Goal: Task Accomplishment & Management: Use online tool/utility

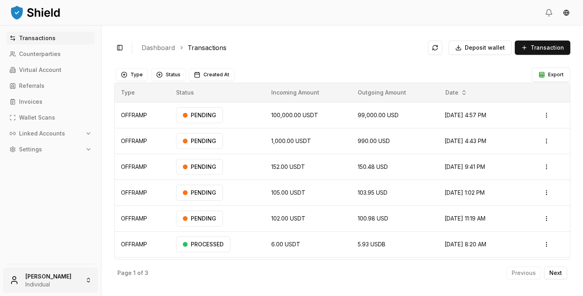
click at [85, 275] on html "Transactions Counterparties Virtual Account Referrals Invoices Wallet Scans Lin…" at bounding box center [291, 148] width 583 height 296
click at [50, 283] on html "Transactions Counterparties Virtual Account Referrals Invoices Wallet Scans Lin…" at bounding box center [291, 148] width 583 height 296
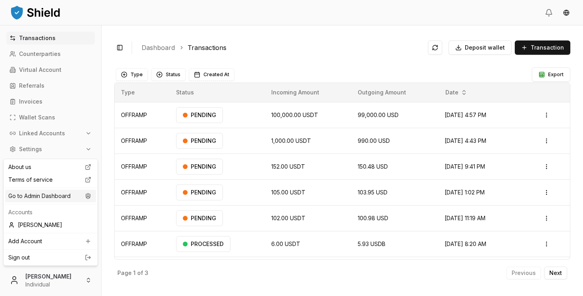
click at [47, 201] on div "Go to Admin Dashboard" at bounding box center [50, 196] width 91 height 13
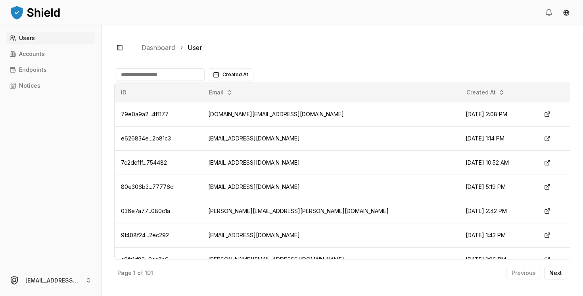
click at [151, 74] on input at bounding box center [160, 74] width 89 height 13
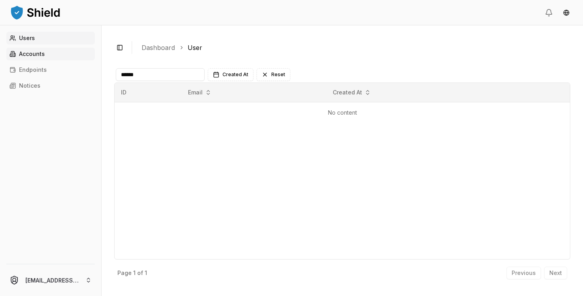
type input "******"
click at [39, 51] on p "Accounts" at bounding box center [32, 54] width 26 height 6
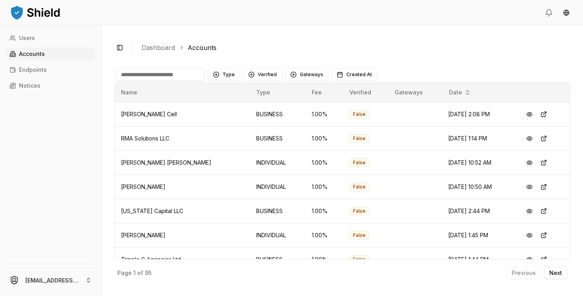
click at [175, 76] on input at bounding box center [160, 74] width 89 height 13
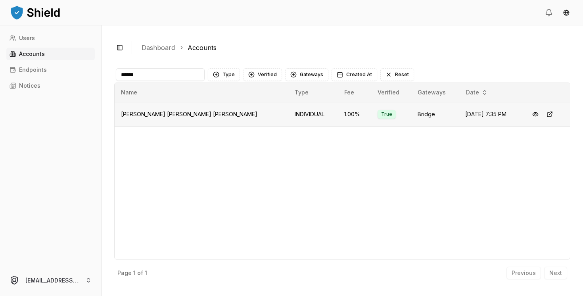
type input "******"
click at [209, 113] on td "[PERSON_NAME] [PERSON_NAME] [PERSON_NAME]" at bounding box center [202, 114] width 174 height 24
click at [195, 113] on span "[PERSON_NAME] [PERSON_NAME] [PERSON_NAME]" at bounding box center [189, 114] width 136 height 7
click at [532, 113] on button at bounding box center [535, 114] width 14 height 14
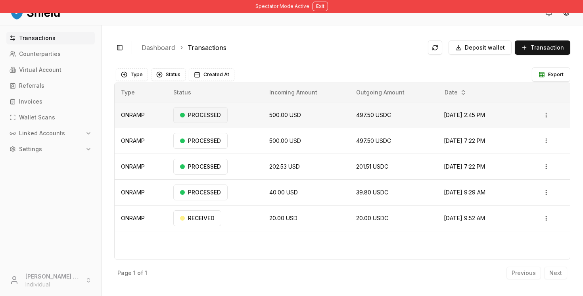
click at [194, 114] on div "PROCESSED" at bounding box center [200, 115] width 54 height 16
click at [476, 47] on span "Deposit wallet" at bounding box center [485, 48] width 40 height 8
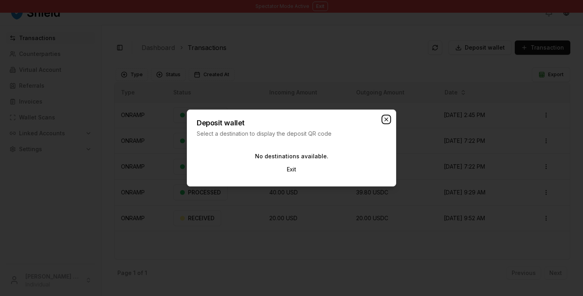
click at [384, 118] on icon "button" at bounding box center [386, 119] width 6 height 6
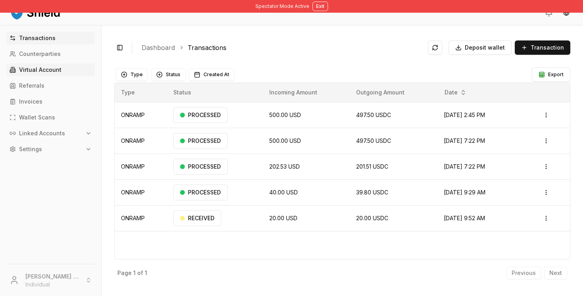
click at [44, 71] on p "Virtual Account" at bounding box center [40, 70] width 42 height 6
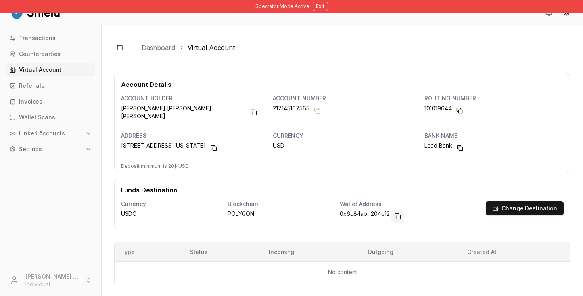
click at [399, 214] on button "Copy to clipboard" at bounding box center [398, 216] width 13 height 13
click at [403, 211] on button "Copy to clipboard" at bounding box center [398, 216] width 13 height 13
click at [403, 210] on button "Copy to clipboard" at bounding box center [398, 216] width 13 height 13
click at [365, 203] on p "Wallet Address" at bounding box center [406, 204] width 133 height 6
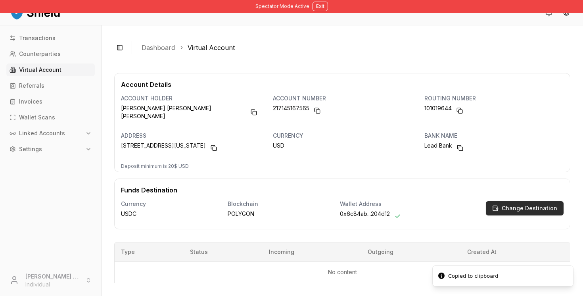
click at [501, 206] on button "Change Destination" at bounding box center [525, 208] width 78 height 14
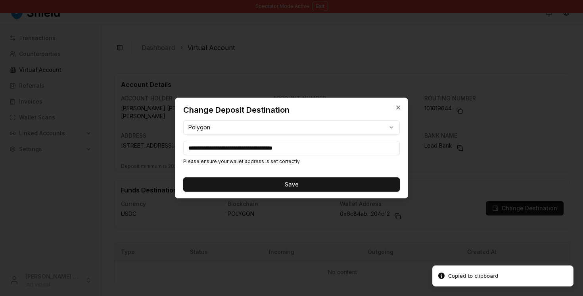
click at [318, 150] on input "**********" at bounding box center [291, 148] width 217 height 14
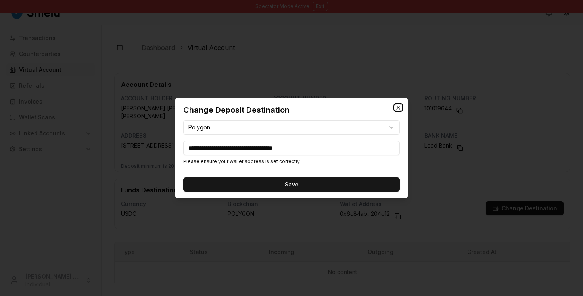
click at [395, 109] on icon "button" at bounding box center [398, 107] width 6 height 6
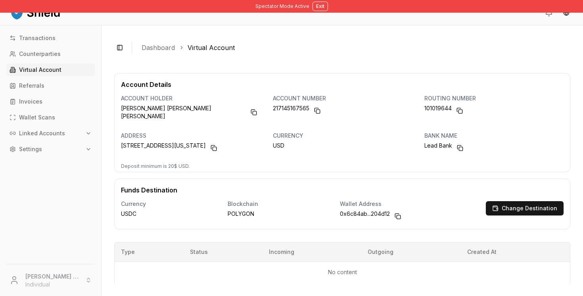
click at [371, 211] on span "0x6c84ab...204d12" at bounding box center [365, 216] width 50 height 13
drag, startPoint x: 336, startPoint y: 210, endPoint x: 398, endPoint y: 210, distance: 61.5
click at [398, 210] on div "Wallet Address 0x6c84ab...204d12" at bounding box center [407, 212] width 146 height 34
click at [398, 210] on button "Copy to clipboard" at bounding box center [398, 216] width 13 height 13
